Goal: Information Seeking & Learning: Understand process/instructions

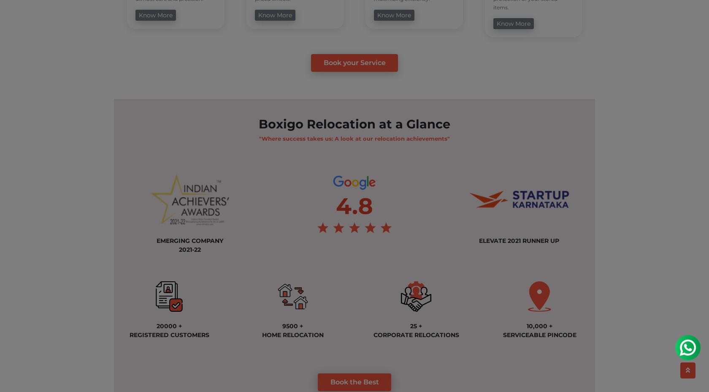
scroll to position [873, 0]
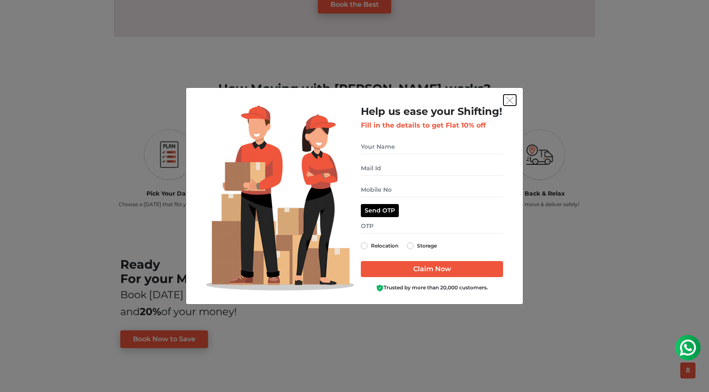
click at [514, 98] on button "get free quote dialog" at bounding box center [509, 100] width 13 height 11
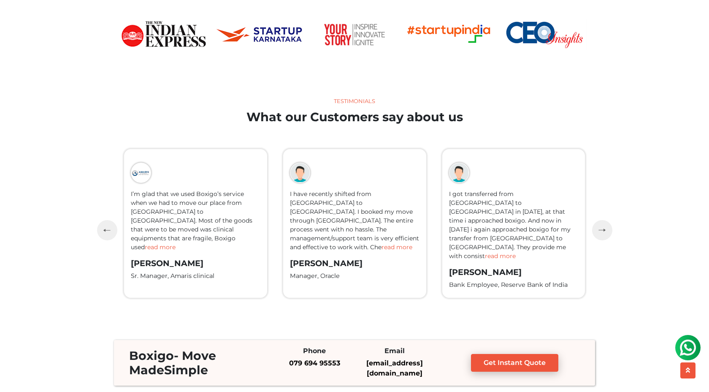
scroll to position [2188, 0]
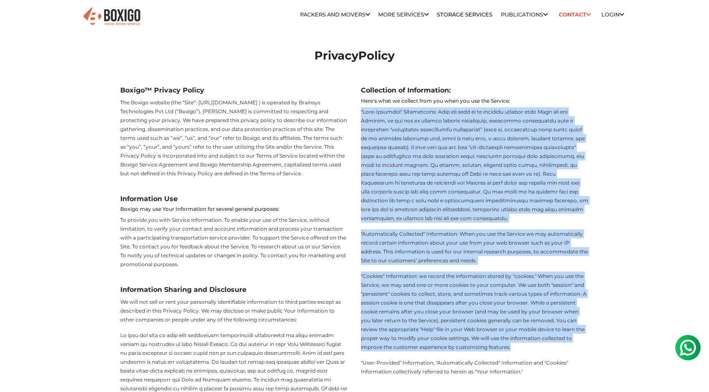
drag, startPoint x: 361, startPoint y: 109, endPoint x: 498, endPoint y: 347, distance: 274.5
click at [498, 347] on div "Collection of Information: Here's what we collect from you when you use the Ser…" at bounding box center [474, 278] width 241 height 384
copy div ""Lore-Ipsumdol" Sitametcons: Adip eli sedd ei te incididu utlabor etdo Magn ali…"
